Goal: Task Accomplishment & Management: Manage account settings

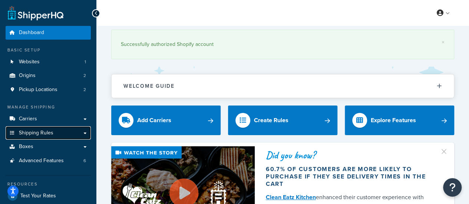
click at [51, 133] on span "Shipping Rules" at bounding box center [36, 133] width 34 height 6
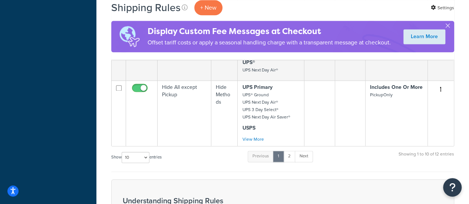
scroll to position [516, 0]
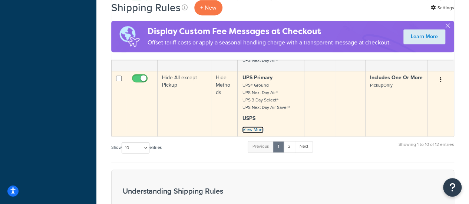
click at [254, 126] on link "View More" at bounding box center [253, 129] width 22 height 7
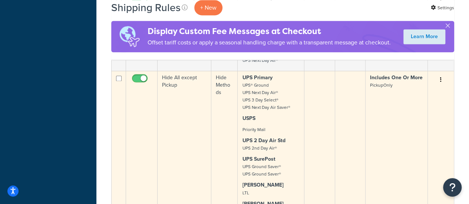
scroll to position [496, 0]
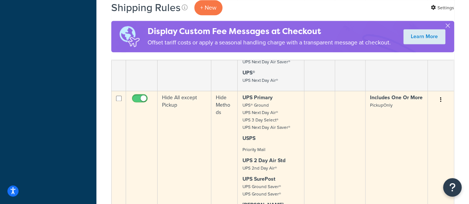
click at [442, 95] on button "button" at bounding box center [441, 100] width 10 height 12
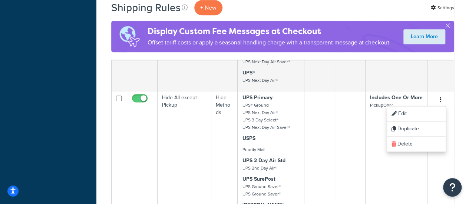
click at [465, 103] on div "Shipping Rules + New Settings Display Custom Fee Messages at Checkout Offset ta…" at bounding box center [282, 60] width 373 height 1061
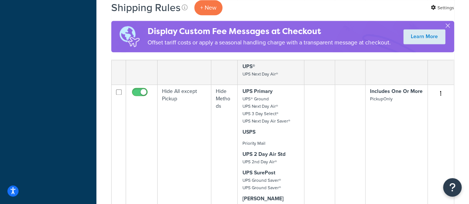
scroll to position [511, 0]
